Goal: Information Seeking & Learning: Find specific fact

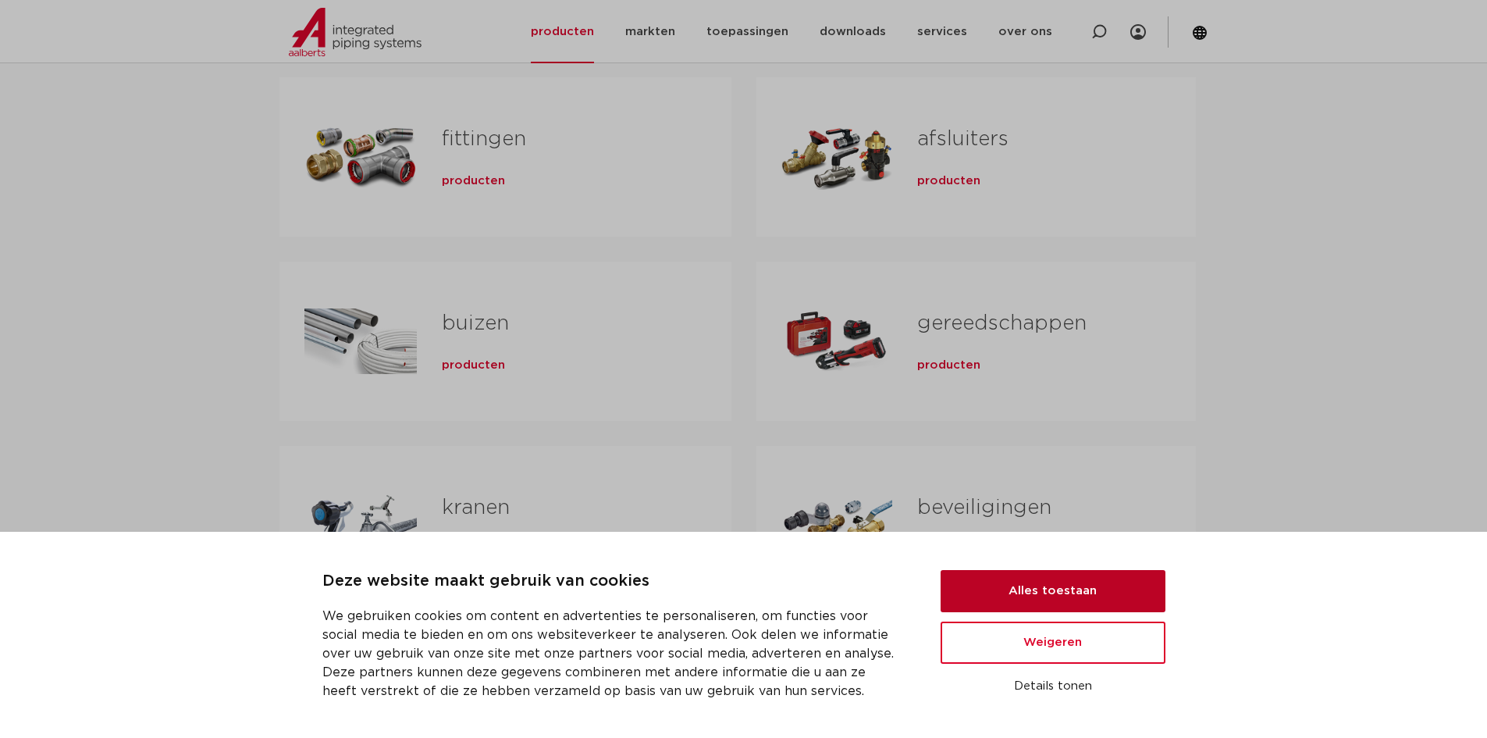
click at [1085, 589] on button "Alles toestaan" at bounding box center [1053, 591] width 225 height 42
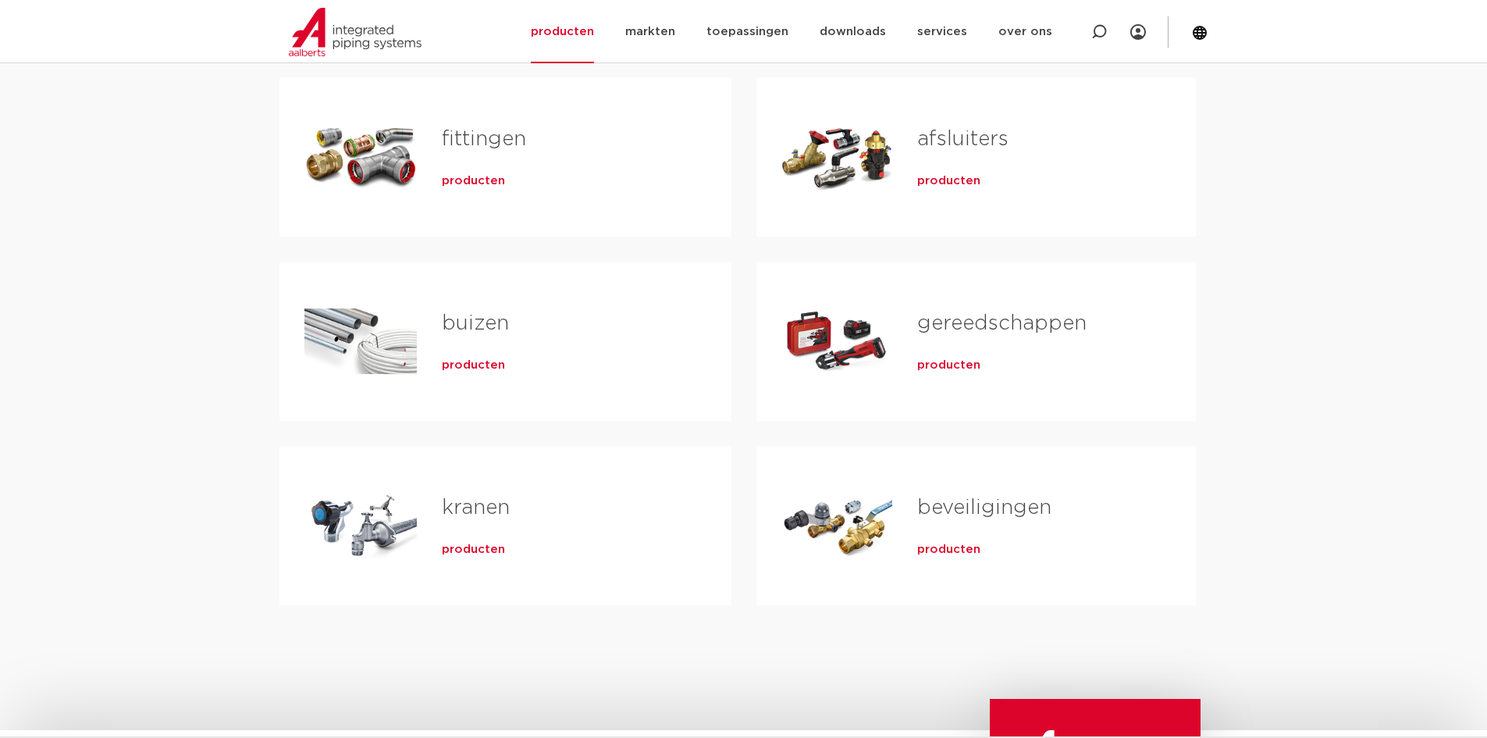
click at [376, 151] on div "Tabs. Open items met enter of spatie, sluit af met escape en navigeer met de pi…" at bounding box center [360, 156] width 112 height 109
click at [459, 180] on span "producten" at bounding box center [473, 181] width 63 height 16
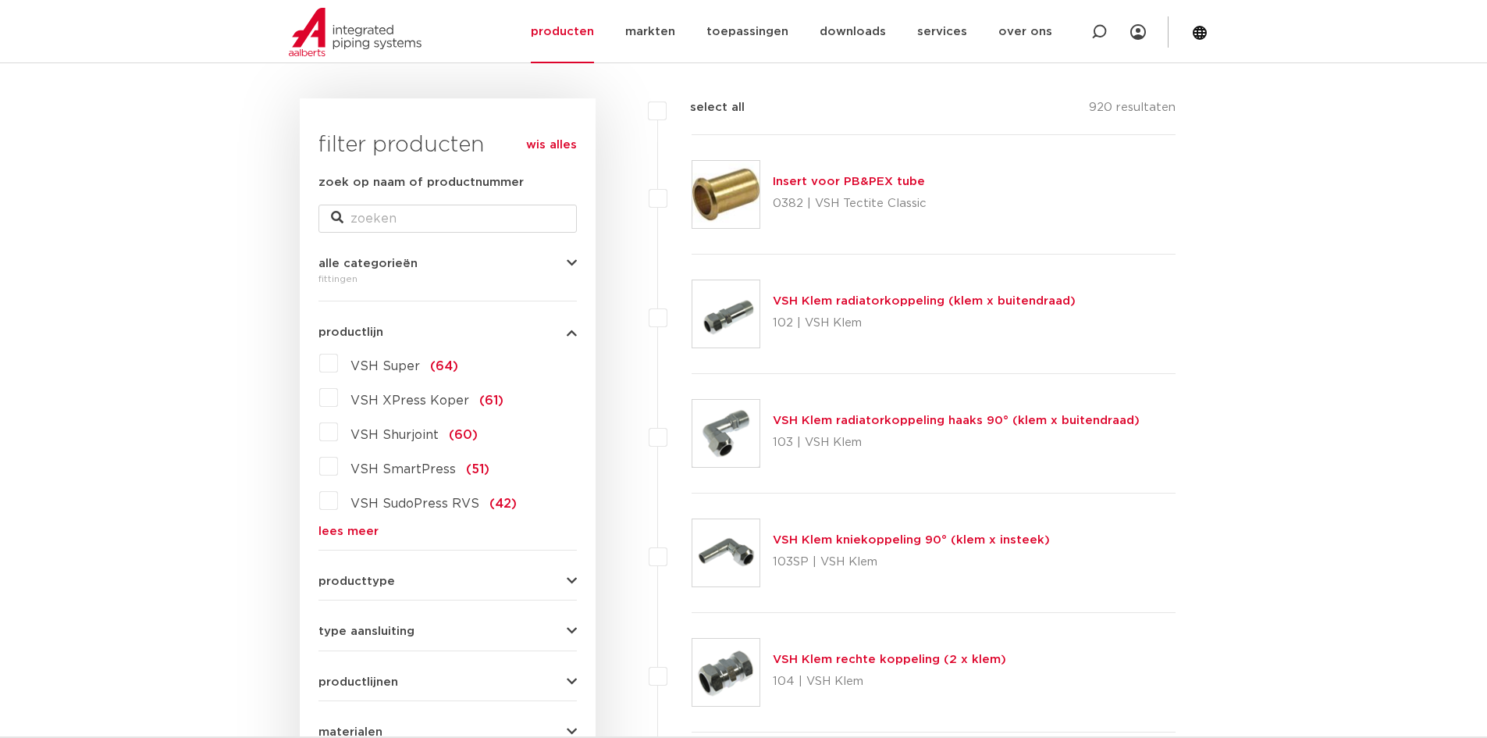
scroll to position [234, 0]
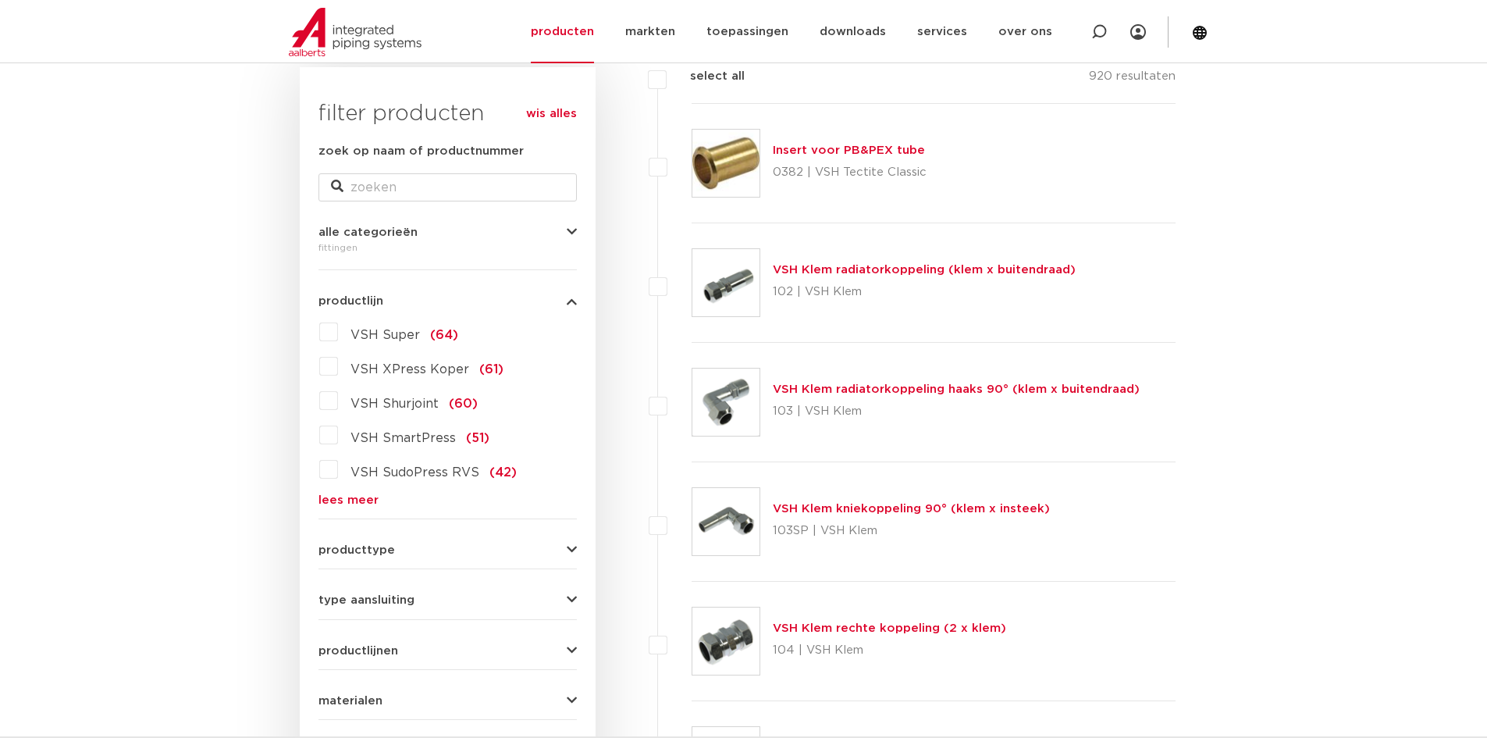
click at [338, 369] on label "VSH XPress Koper (61)" at bounding box center [421, 366] width 166 height 25
click at [0, 0] on input "VSH XPress Koper (61)" at bounding box center [0, 0] width 0 height 0
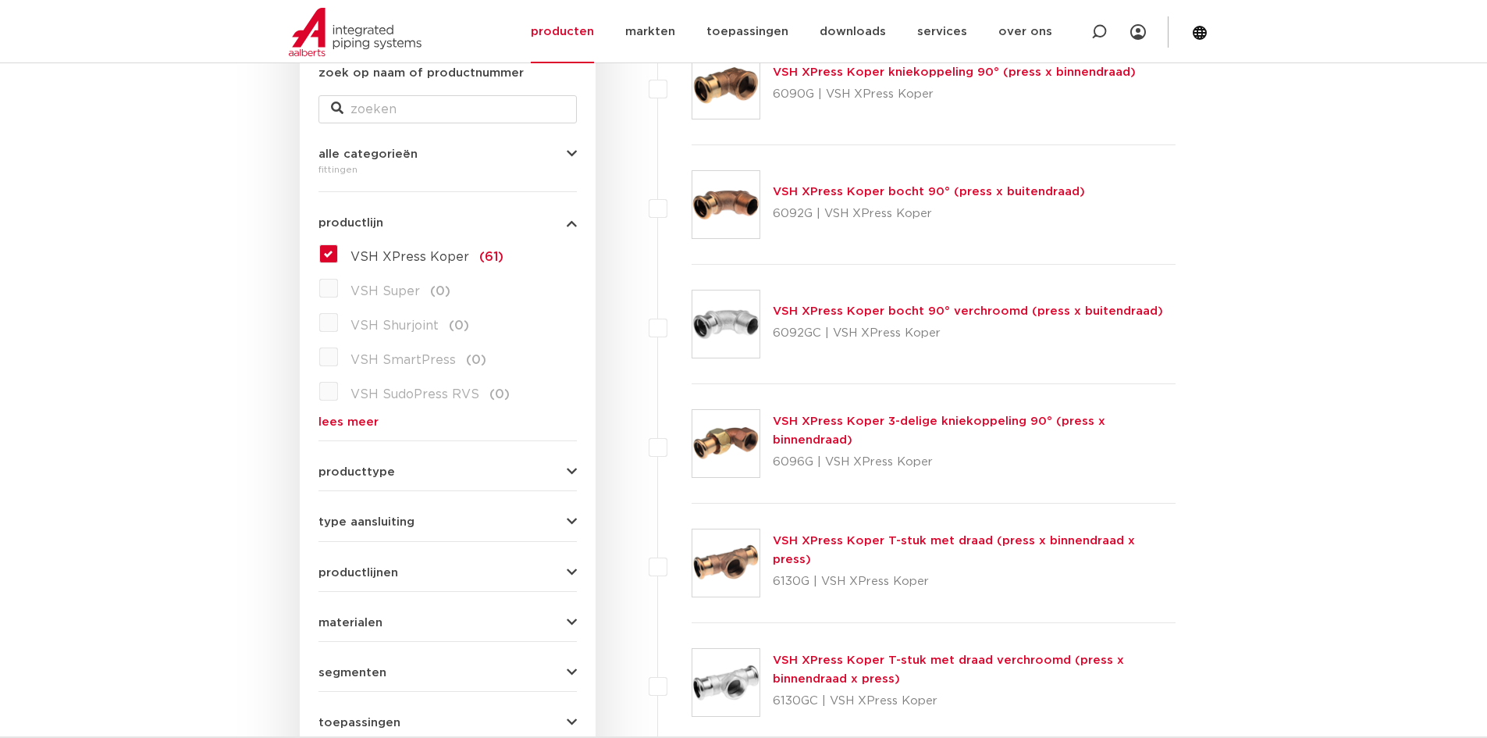
click at [443, 467] on button "producttype" at bounding box center [448, 472] width 258 height 12
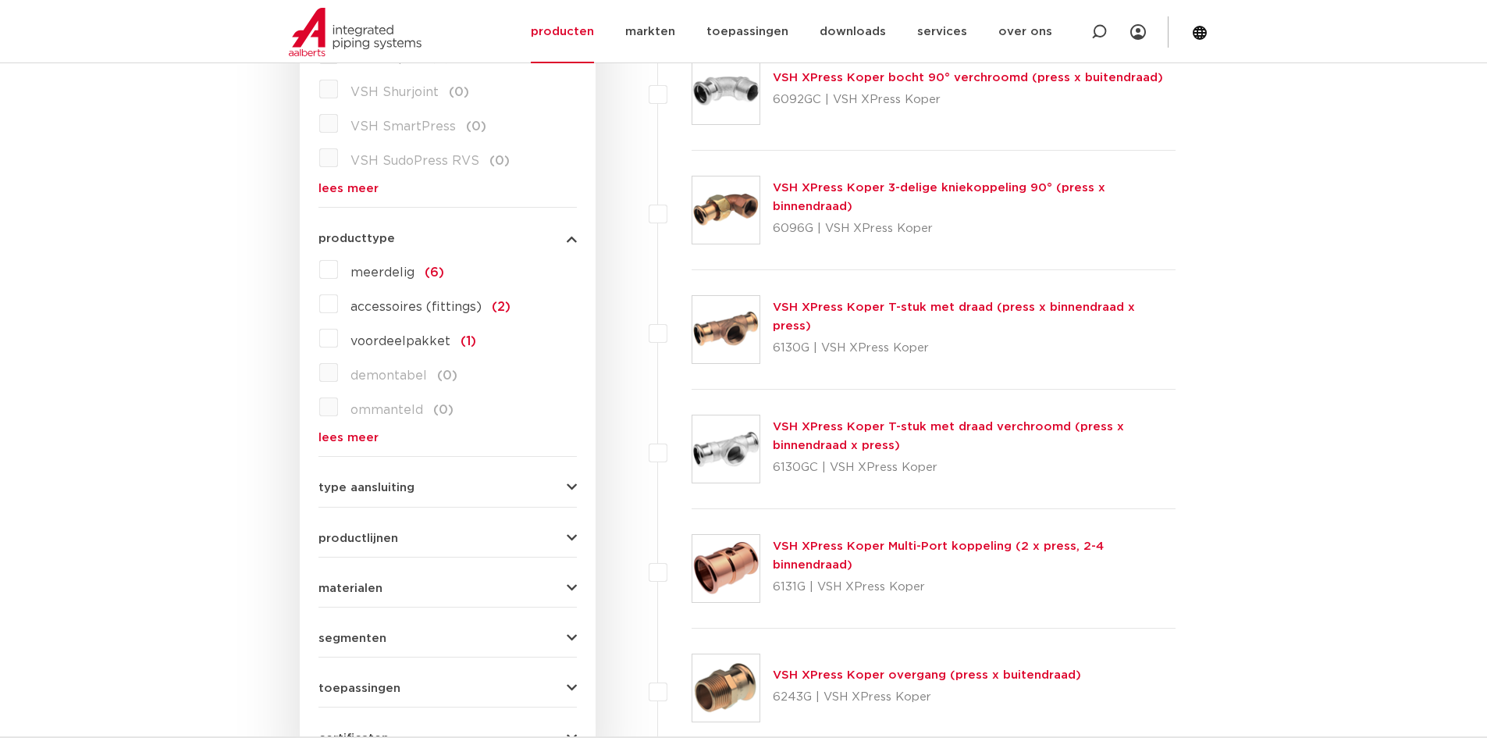
scroll to position [547, 0]
click at [393, 504] on form "zoek op naam of productnummer alle categorieën fittingen fittingen afsluiters b…" at bounding box center [448, 293] width 258 height 927
click at [390, 493] on form "zoek op naam of productnummer alle categorieën fittingen fittingen afsluiters b…" at bounding box center [448, 293] width 258 height 927
click at [390, 478] on div "type aansluiting press (53) buiseind (14) Rp - binnendraad cilindrisch (BSPT) (…" at bounding box center [448, 480] width 258 height 24
click at [394, 479] on div "type aansluiting press (53) buiseind (14) Rp - binnendraad cilindrisch (BSPT) (…" at bounding box center [448, 480] width 258 height 24
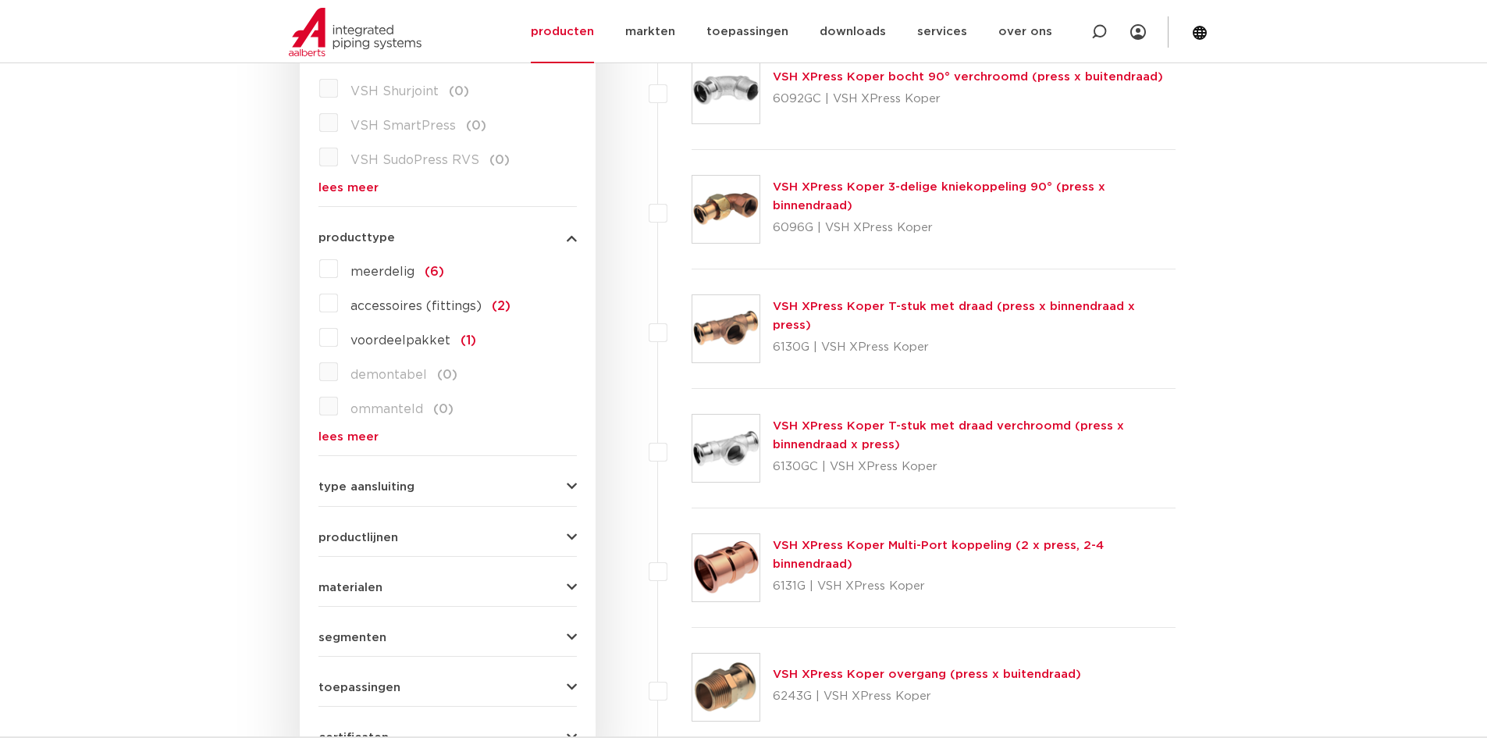
click at [397, 482] on span "type aansluiting" at bounding box center [367, 487] width 96 height 12
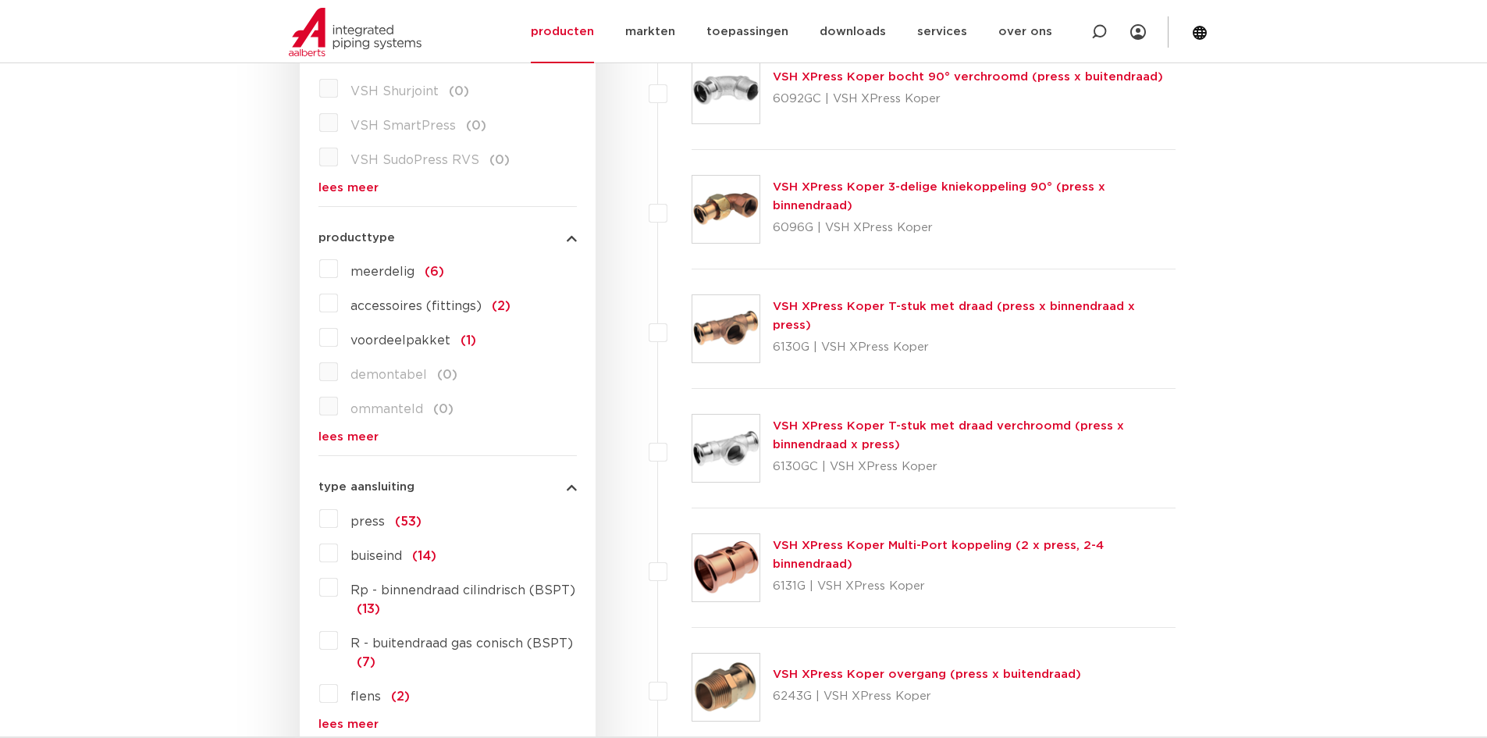
click at [397, 482] on span "type aansluiting" at bounding box center [367, 487] width 96 height 12
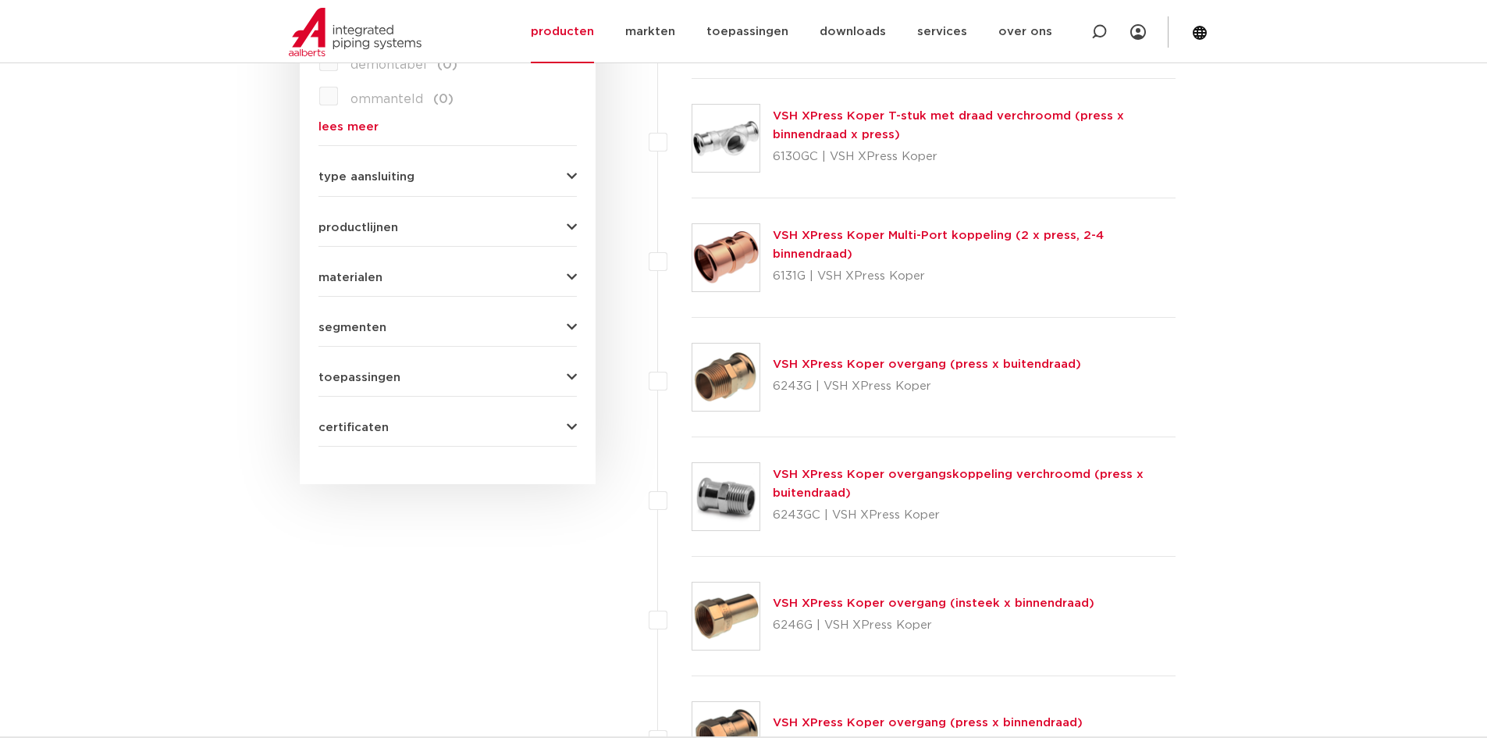
scroll to position [859, 0]
click at [359, 421] on span "certificaten" at bounding box center [354, 425] width 70 height 12
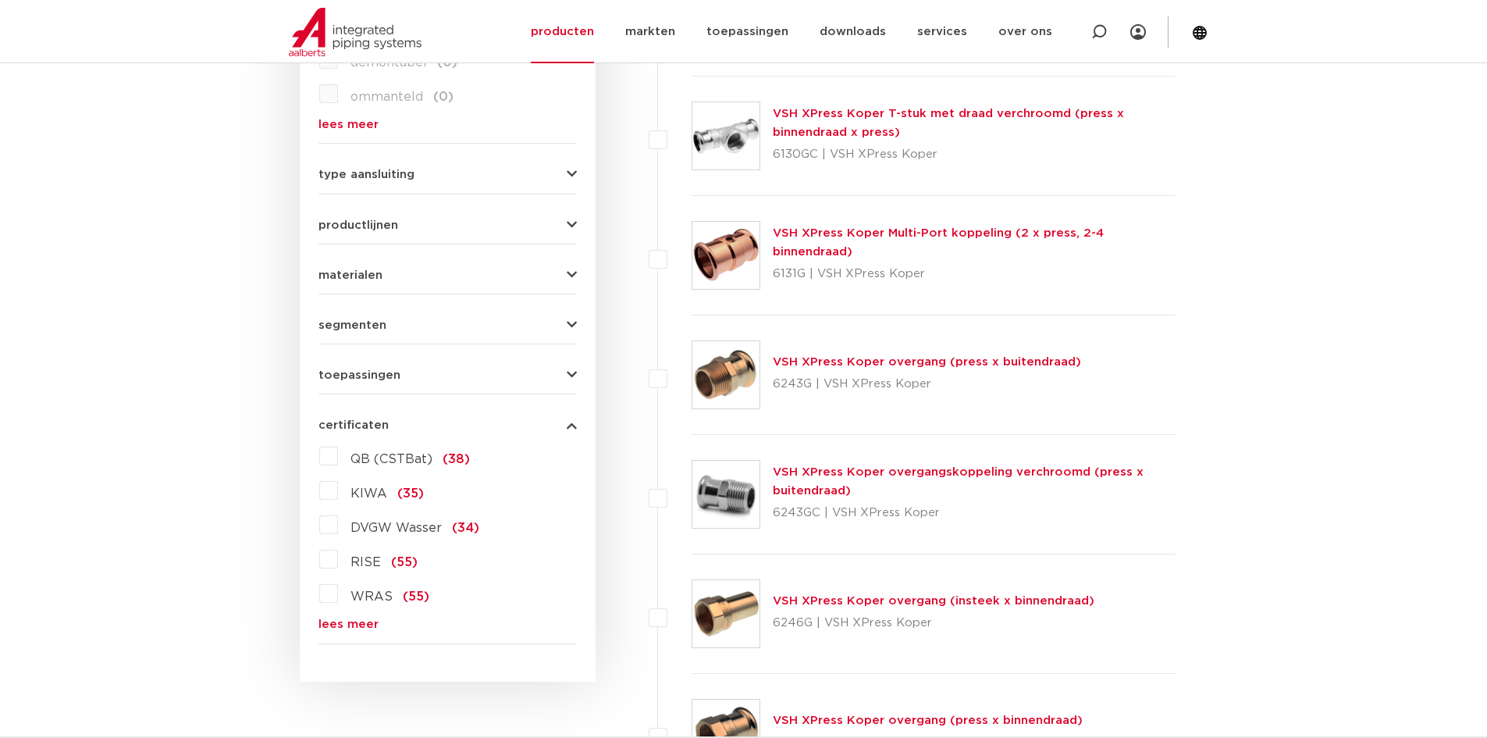
click at [368, 388] on form "zoek op naam of productnummer alle categorieën fittingen fittingen afsluiters b…" at bounding box center [448, 81] width 258 height 1127
click at [382, 338] on form "zoek op naam of productnummer alle categorieën fittingen fittingen afsluiters b…" at bounding box center [448, 81] width 258 height 1126
click at [382, 336] on form "zoek op naam of productnummer alle categorieën fittingen fittingen afsluiters b…" at bounding box center [448, 81] width 258 height 1126
click at [371, 327] on span "segmenten" at bounding box center [353, 325] width 68 height 12
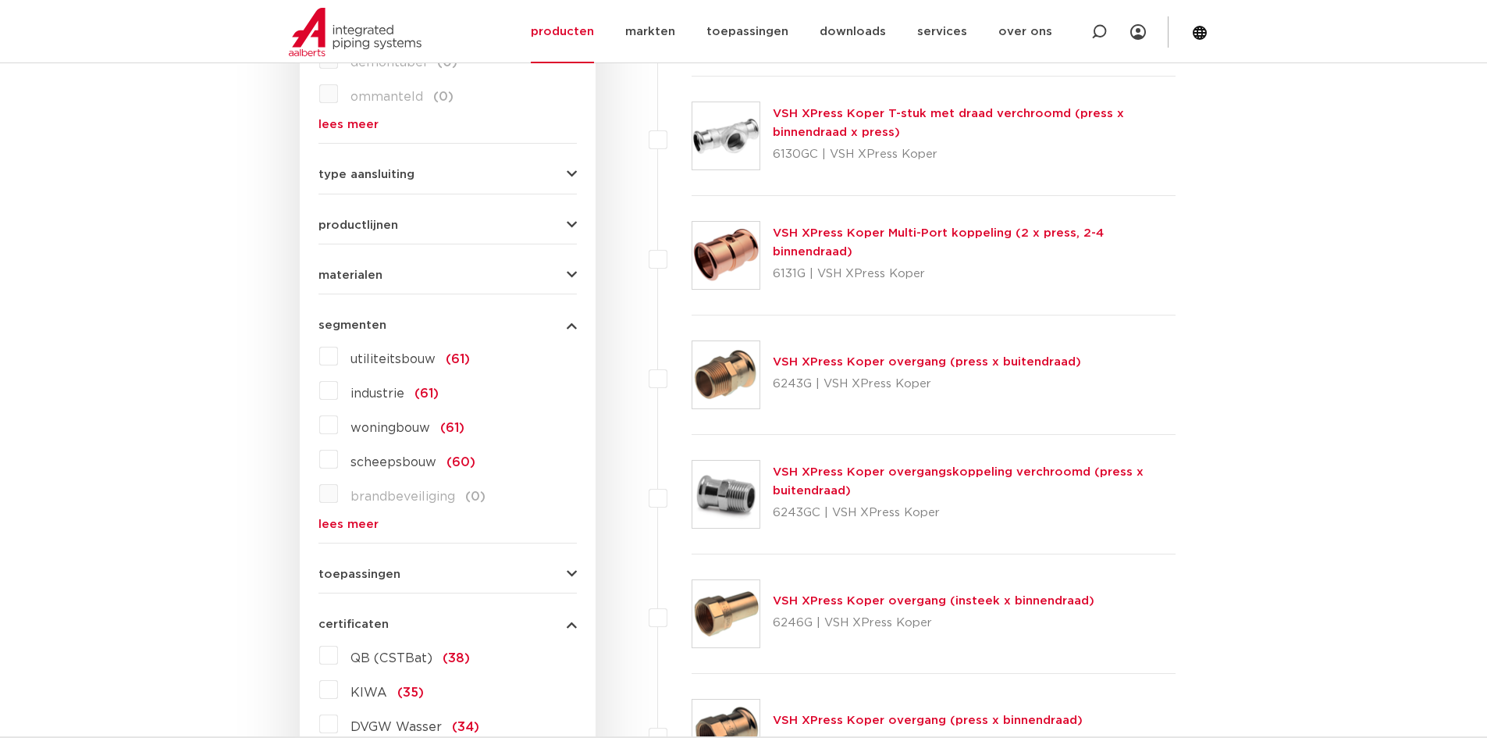
click at [346, 580] on span "toepassingen" at bounding box center [360, 574] width 82 height 12
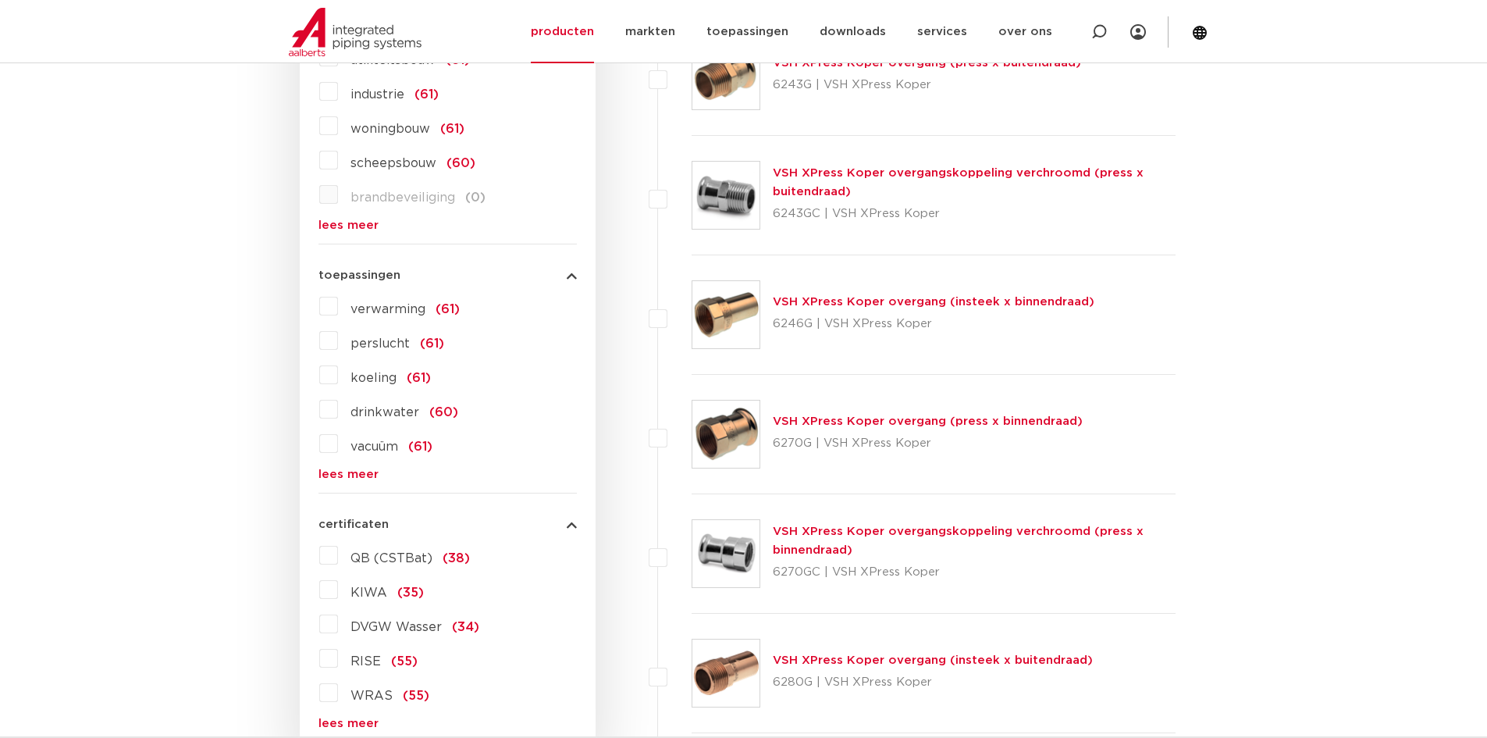
scroll to position [703, 0]
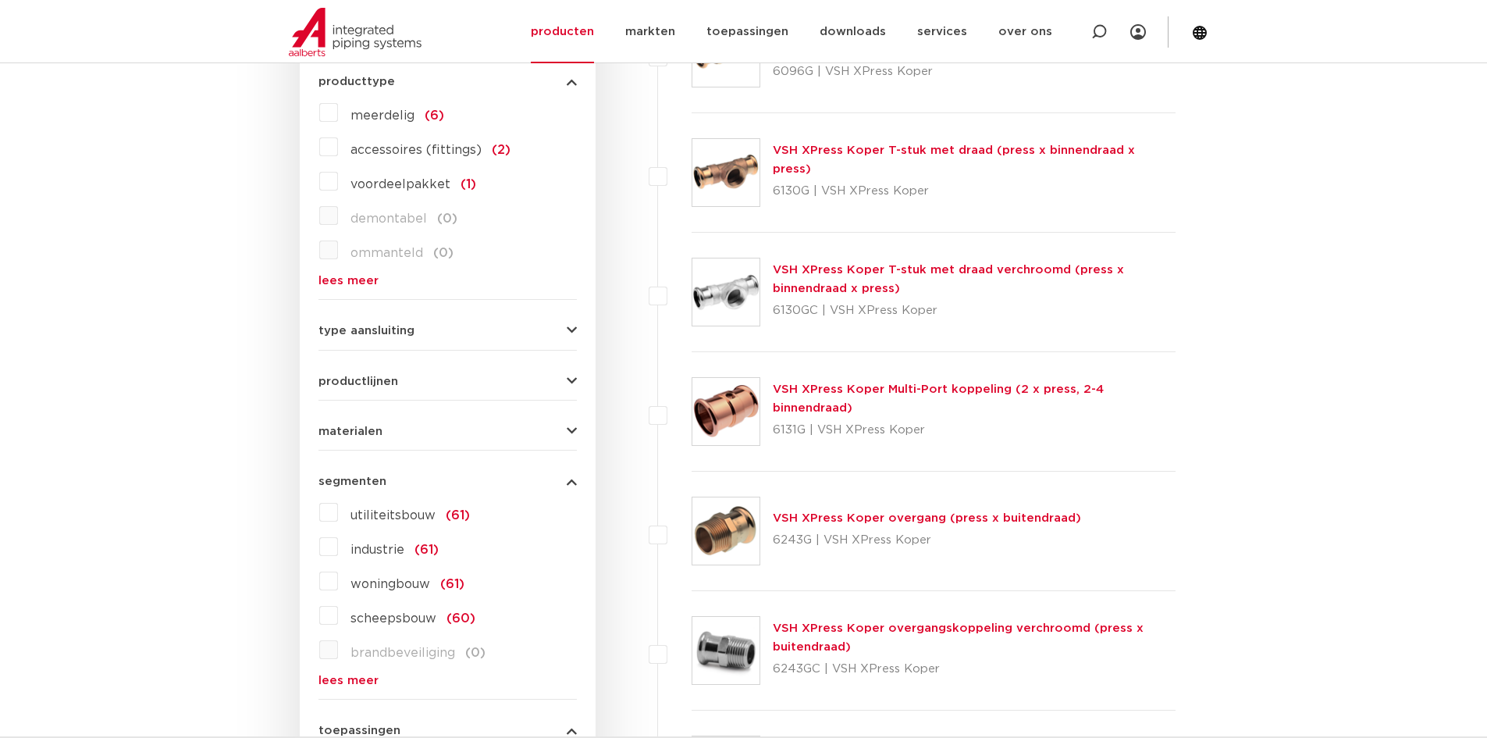
click at [365, 431] on span "materialen" at bounding box center [351, 431] width 64 height 12
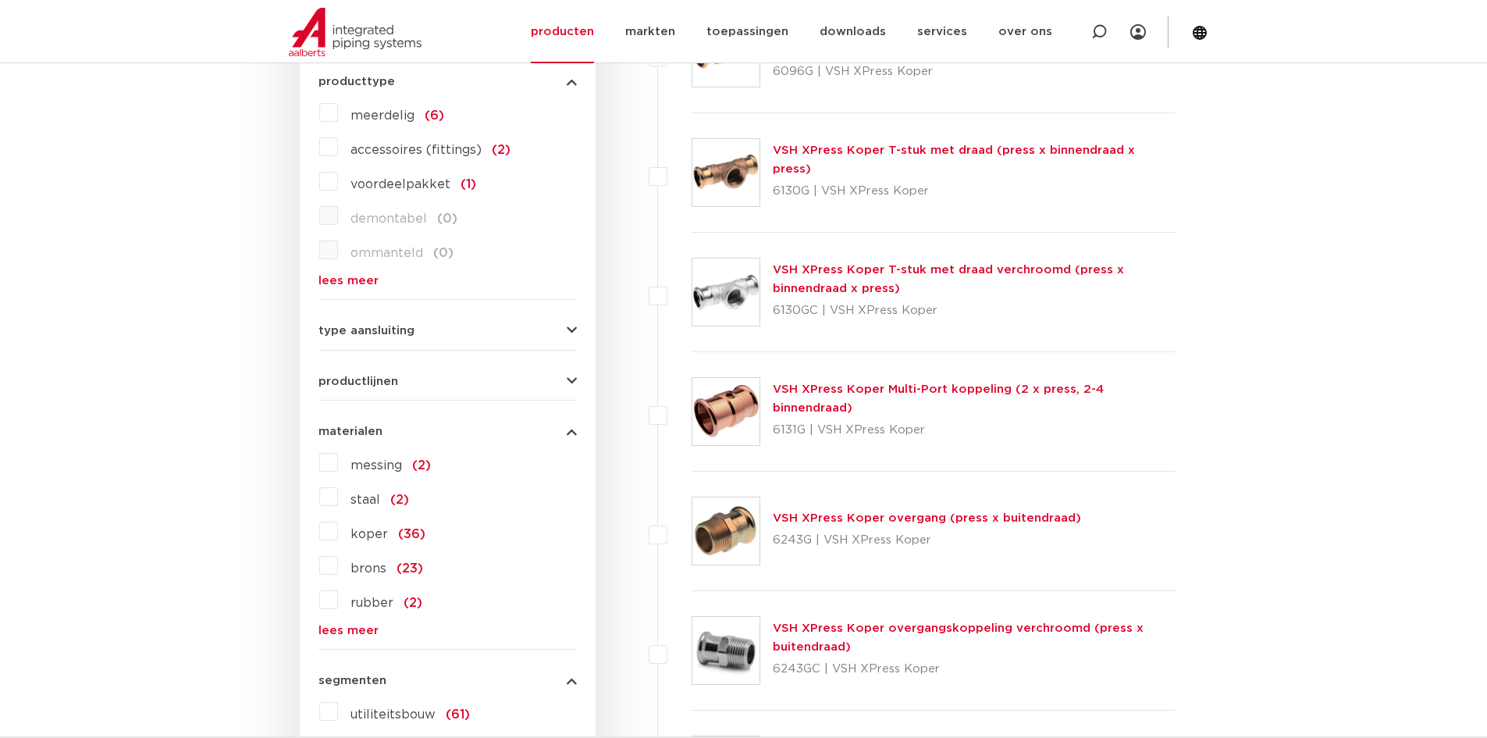
click at [376, 530] on span "koper" at bounding box center [369, 534] width 37 height 12
click at [0, 0] on input "koper (36)" at bounding box center [0, 0] width 0 height 0
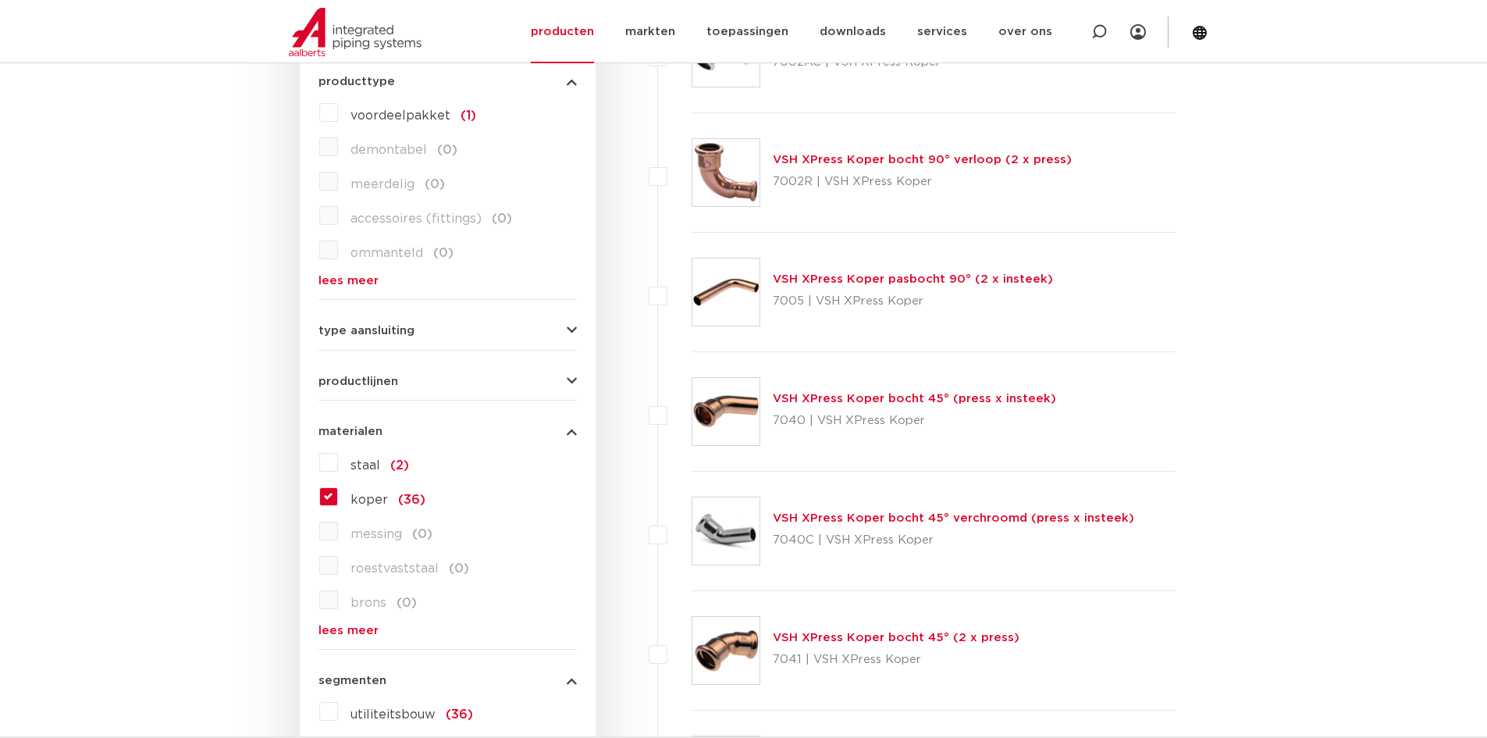
click at [388, 378] on span "productlijnen" at bounding box center [359, 382] width 80 height 12
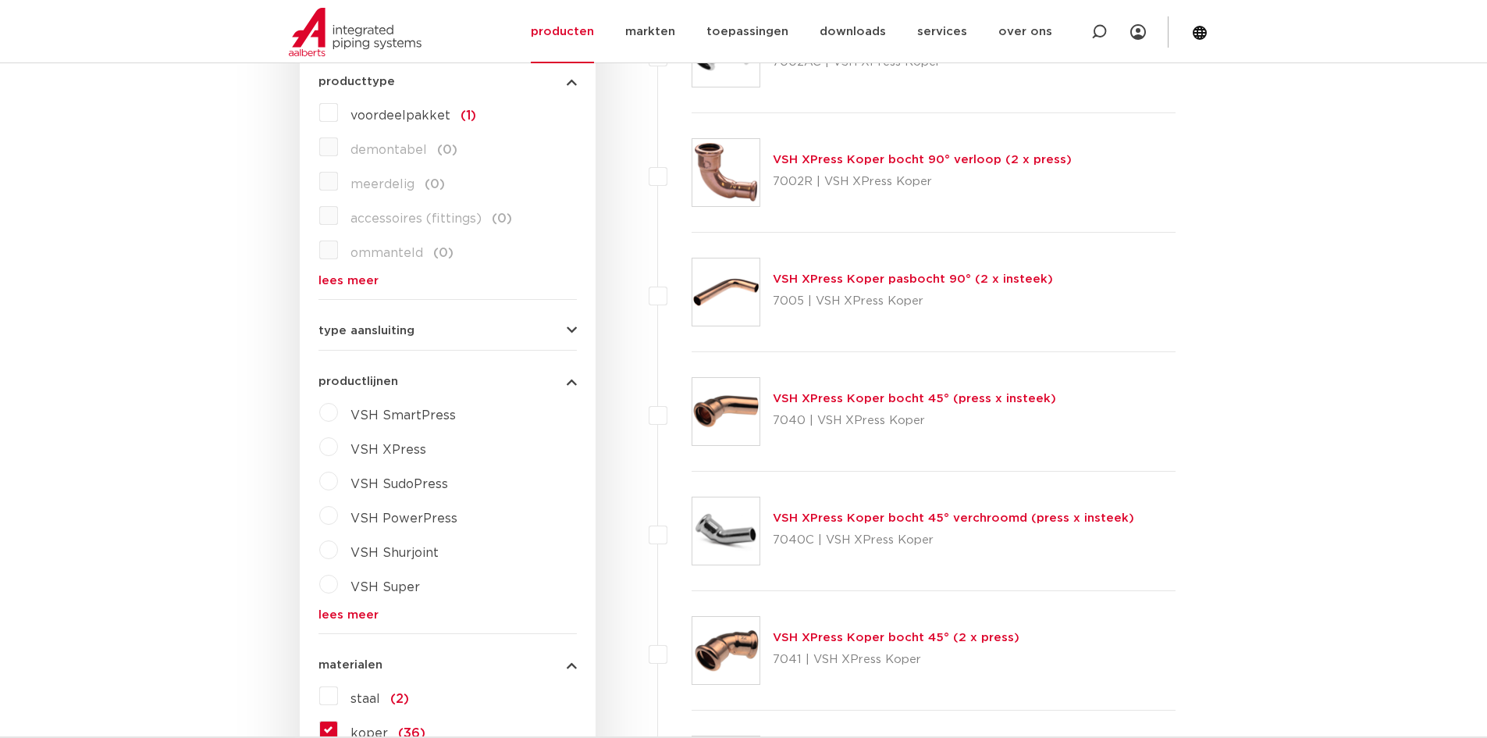
click at [408, 447] on span "VSH XPress" at bounding box center [389, 449] width 76 height 12
click at [436, 496] on select "maak een keuze VSH XPress RVS 304 fittingen VSH XPress Staalverzinkt fittingen …" at bounding box center [462, 485] width 223 height 35
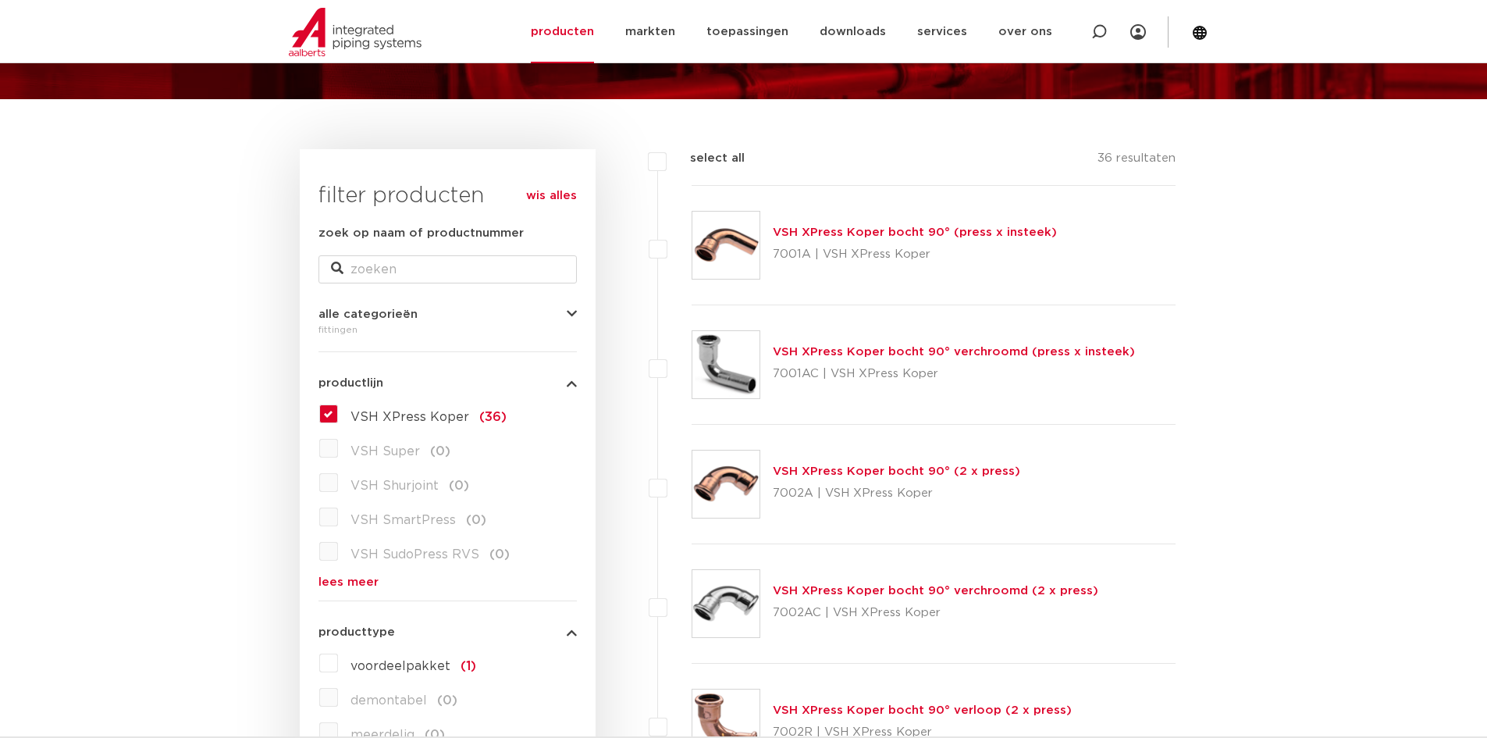
scroll to position [78, 0]
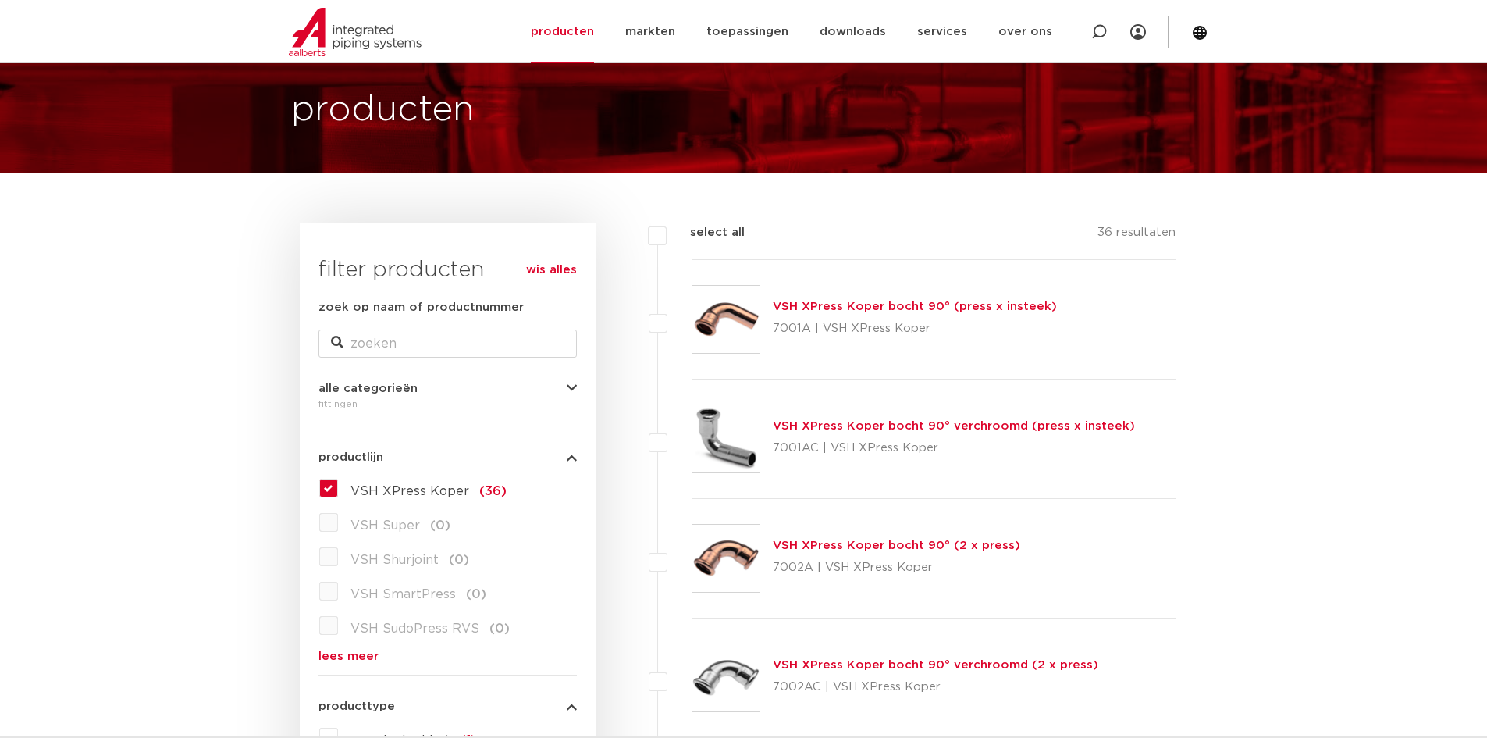
click at [883, 304] on link "VSH XPress Koper bocht 90° (press x insteek)" at bounding box center [915, 307] width 284 height 12
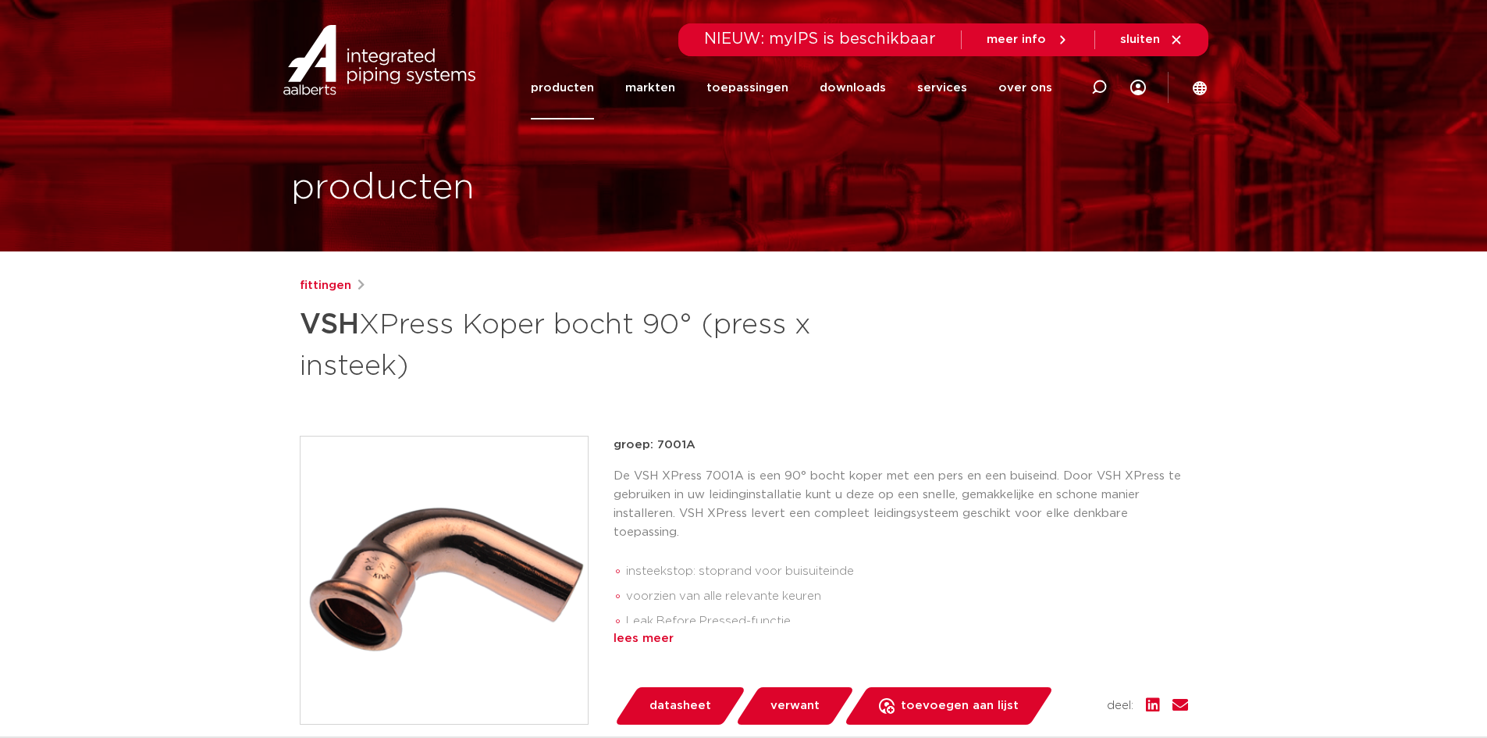
click at [653, 643] on div "lees meer" at bounding box center [901, 638] width 575 height 19
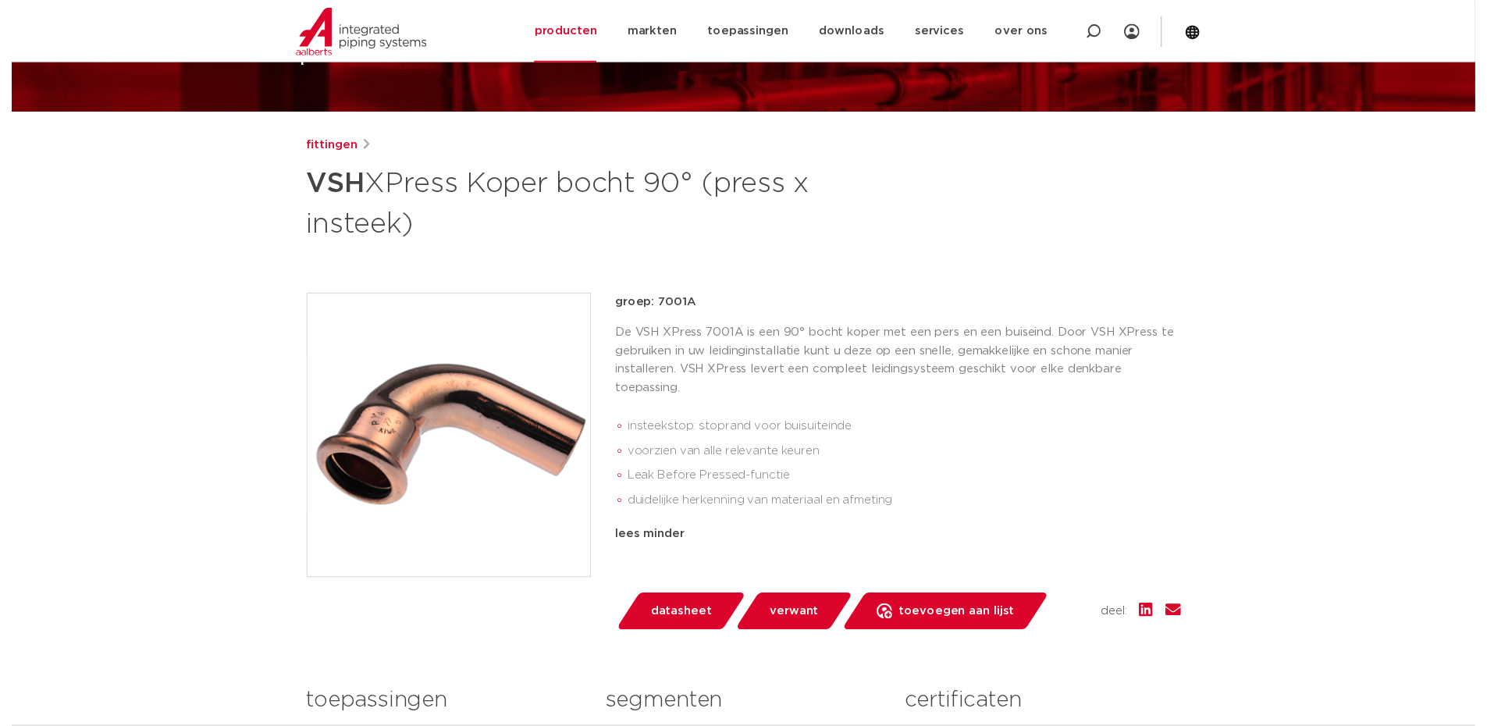
scroll to position [156, 0]
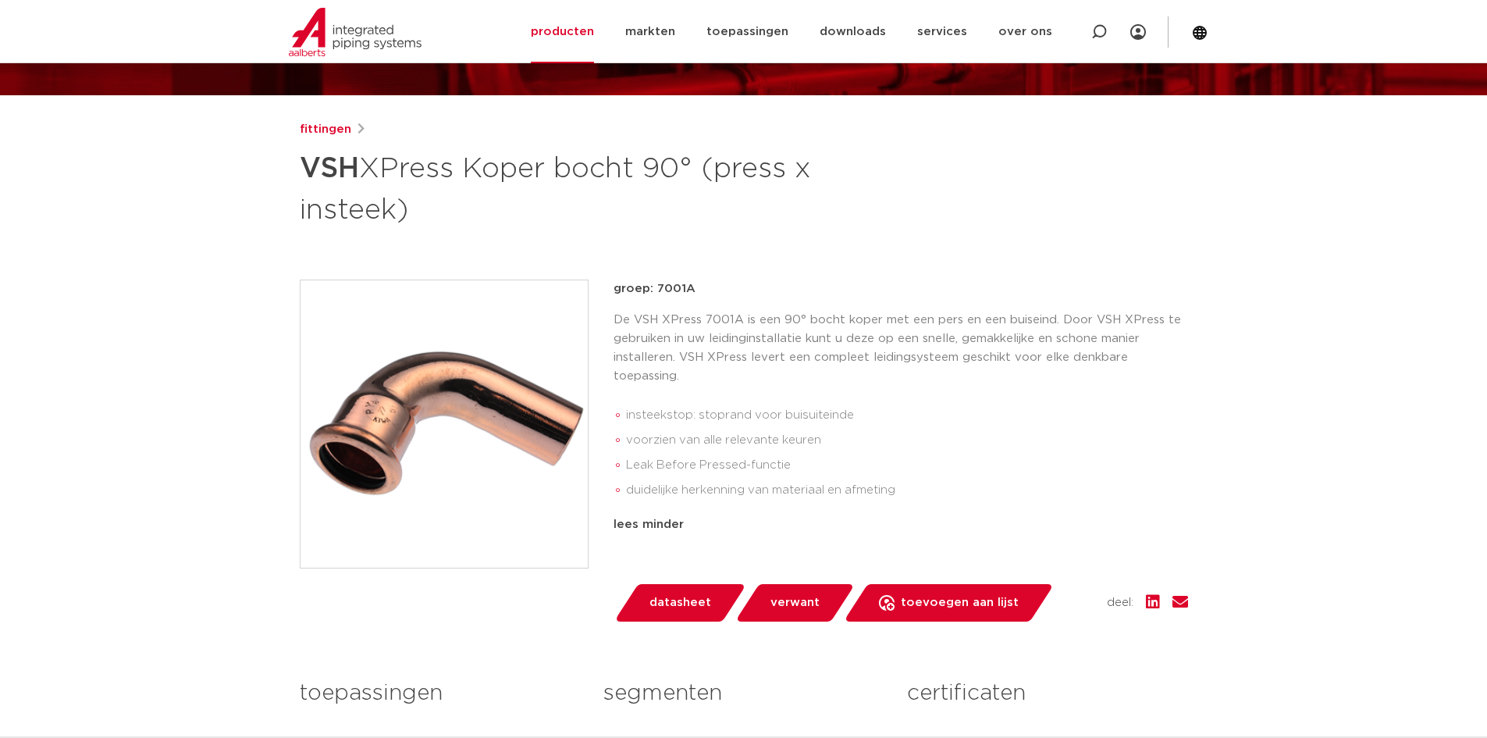
click at [707, 600] on span "datasheet" at bounding box center [681, 602] width 62 height 25
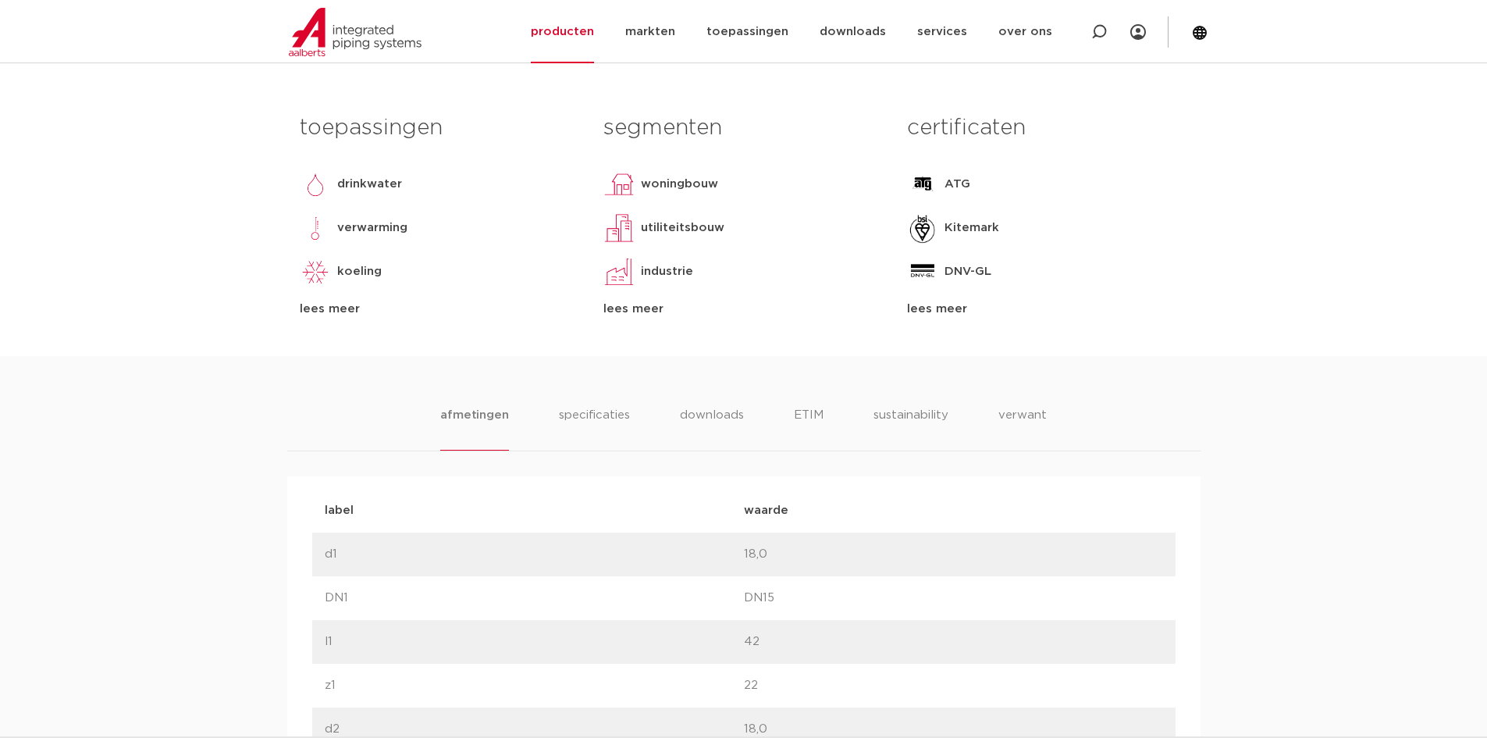
scroll to position [625, 0]
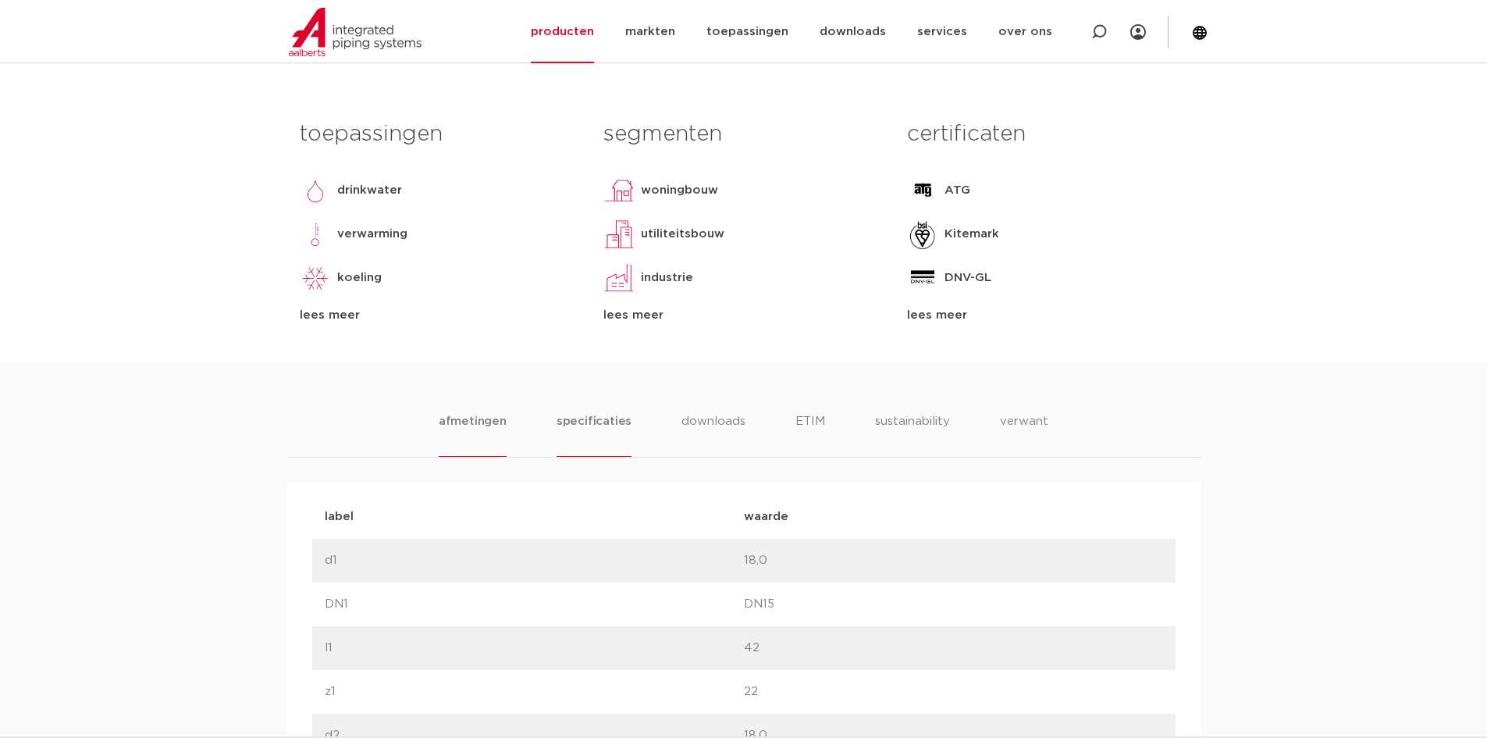
click at [560, 445] on li "specificaties" at bounding box center [594, 434] width 75 height 45
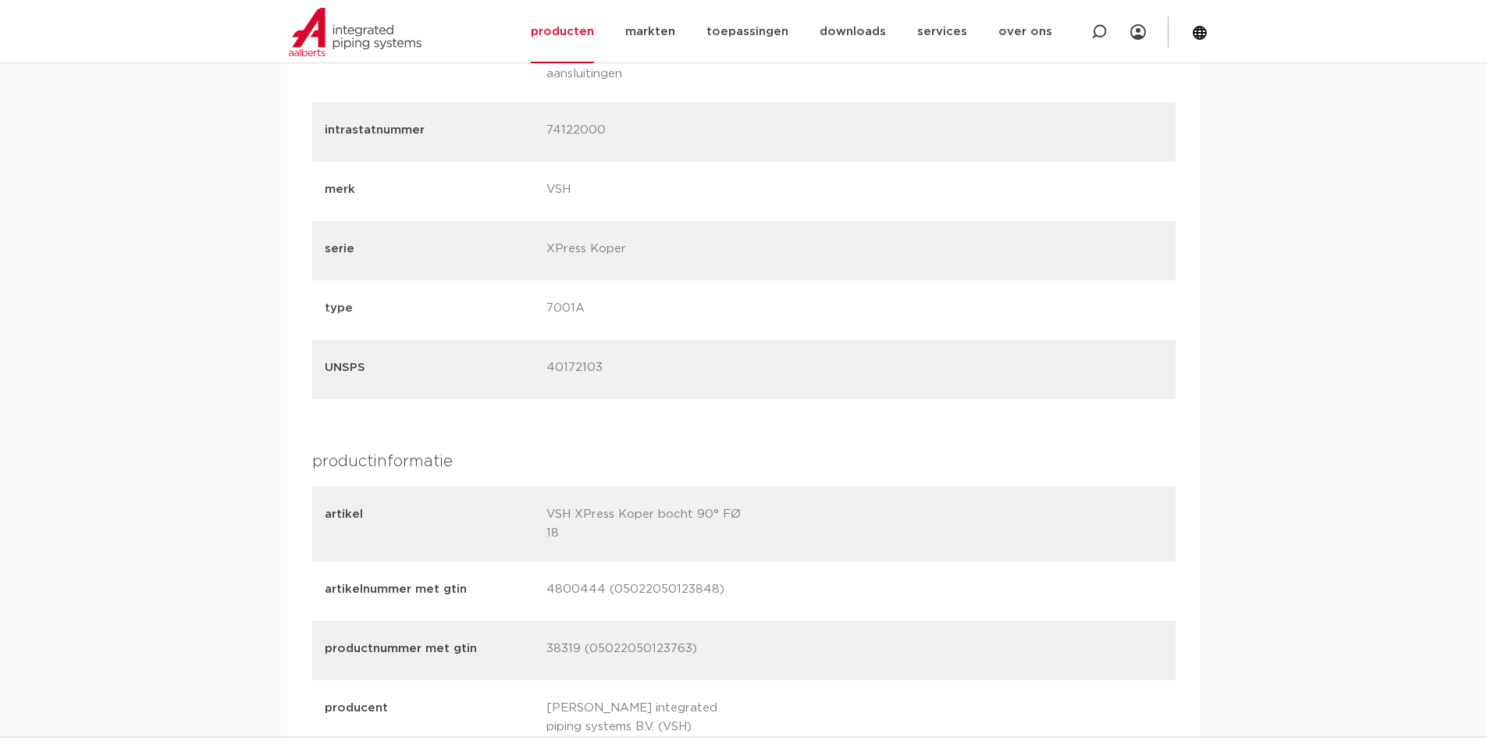
scroll to position [1640, 0]
click at [578, 311] on p "7001A" at bounding box center [652, 309] width 210 height 22
copy p "7001A"
